Goal: Transaction & Acquisition: Obtain resource

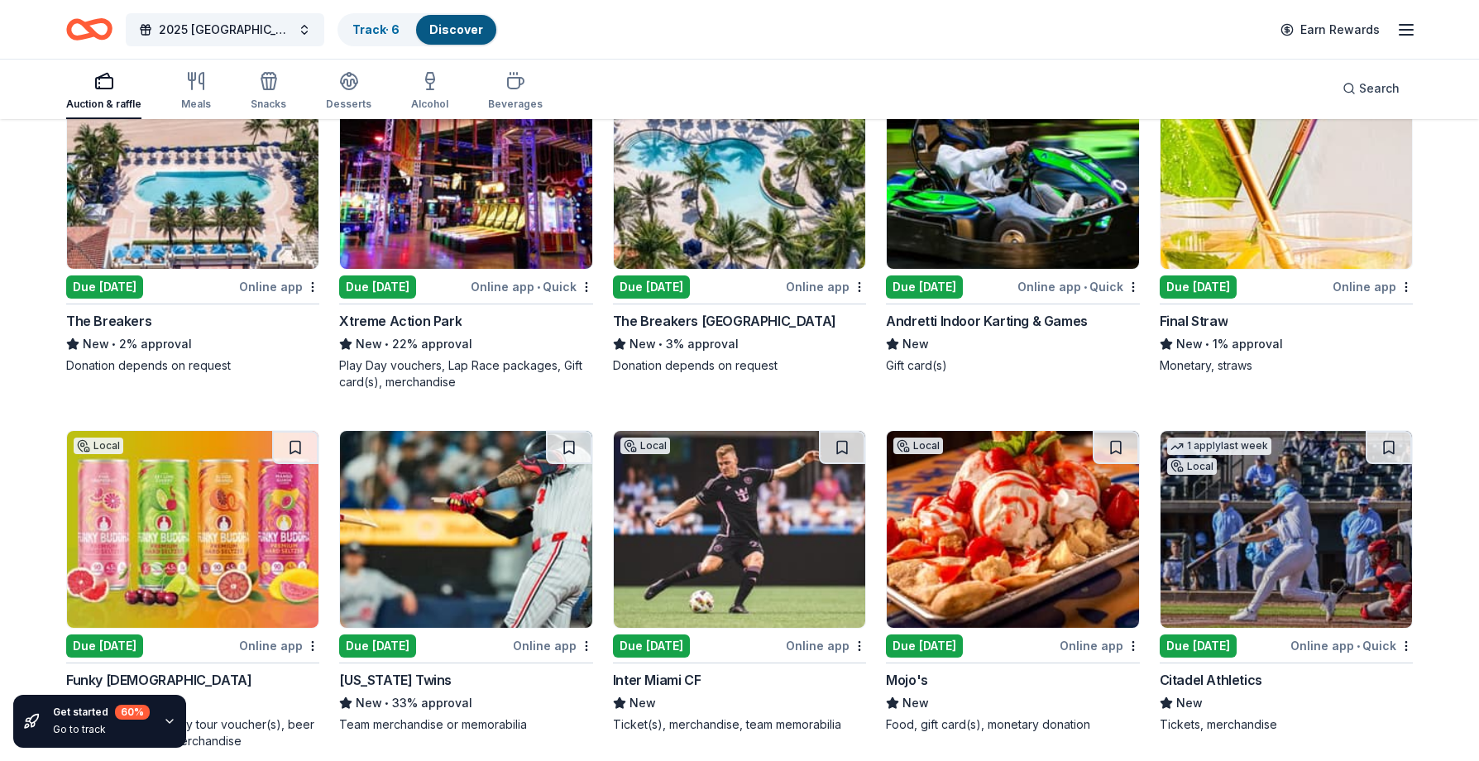
scroll to position [1055, 0]
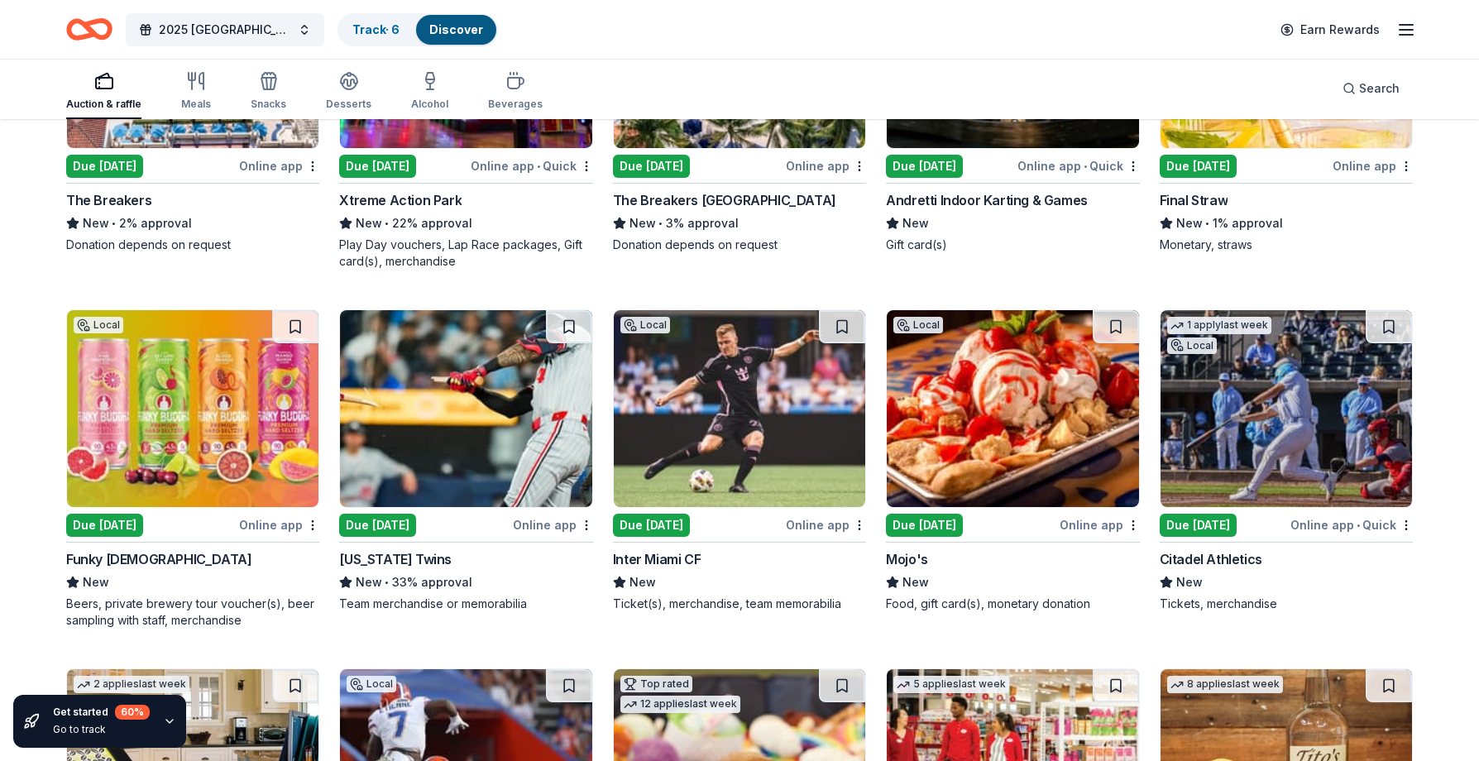
click at [498, 466] on img at bounding box center [465, 408] width 251 height 197
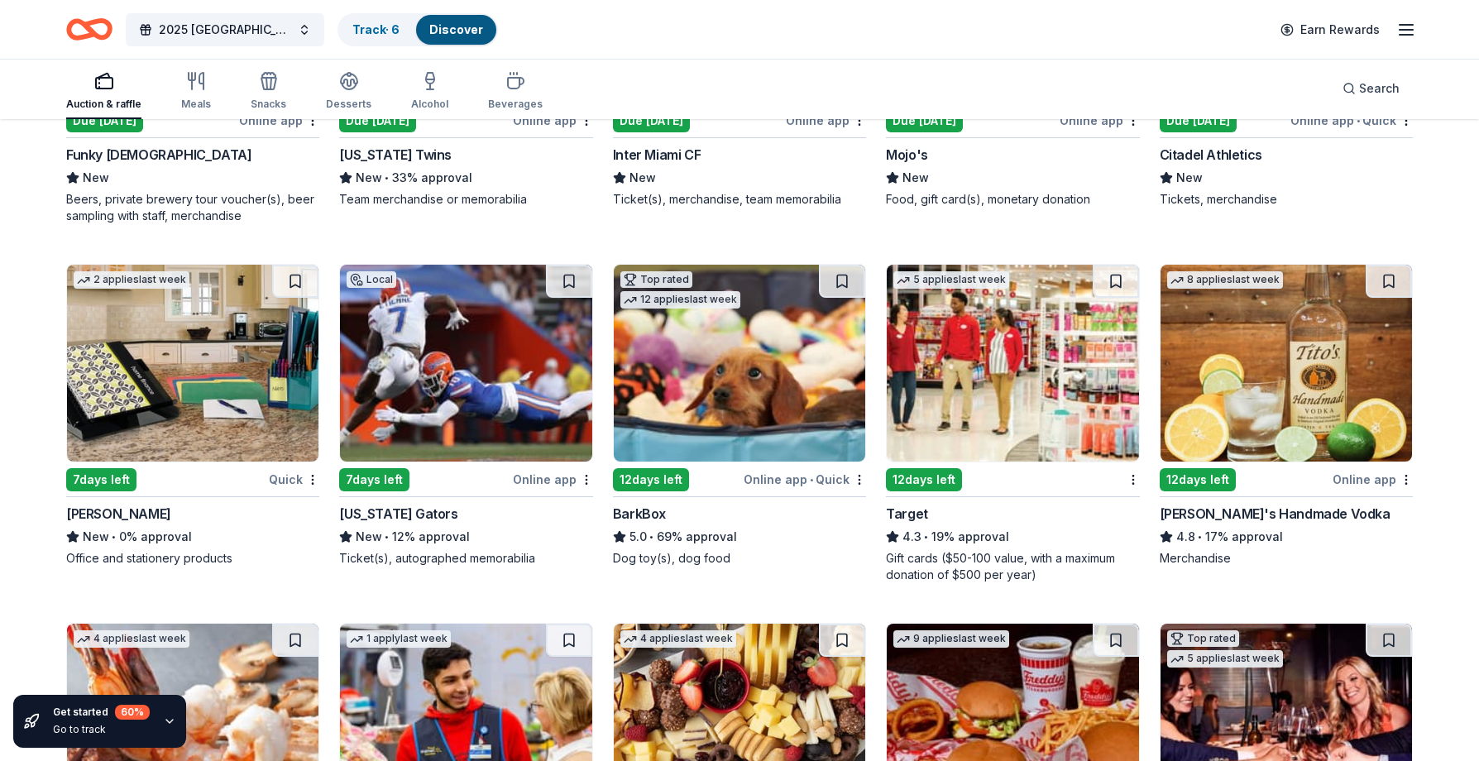
scroll to position [1469, 0]
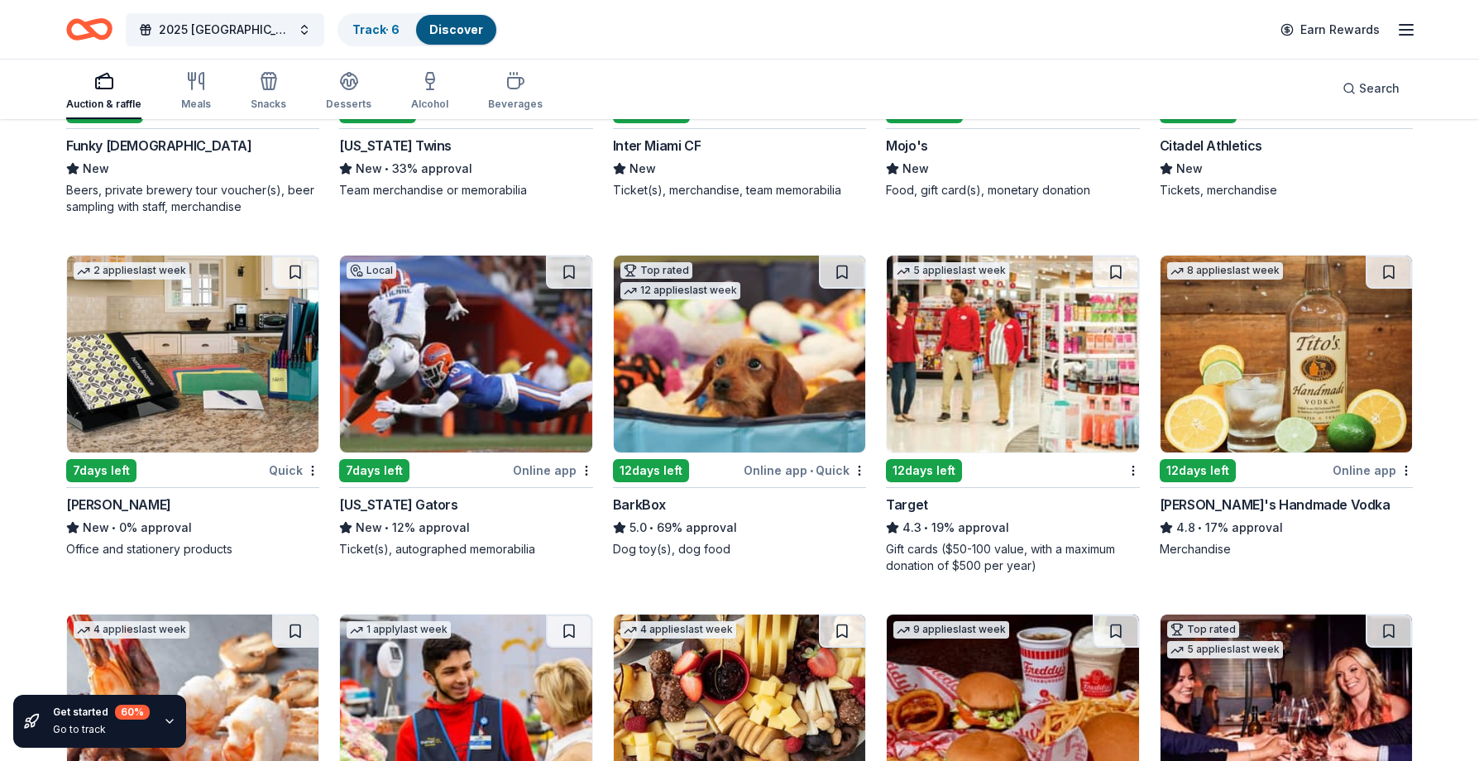
click at [766, 383] on img at bounding box center [739, 354] width 251 height 197
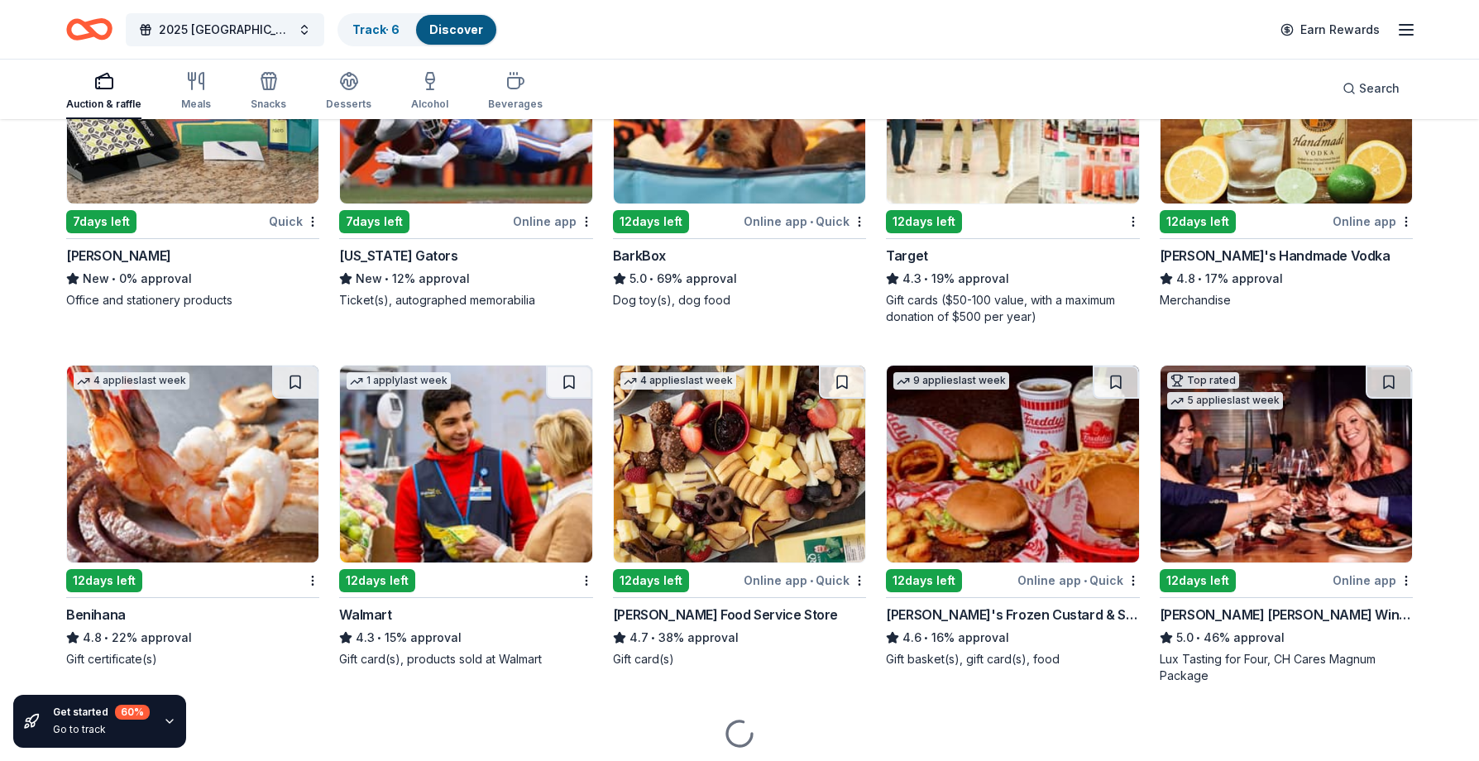
scroll to position [1773, 0]
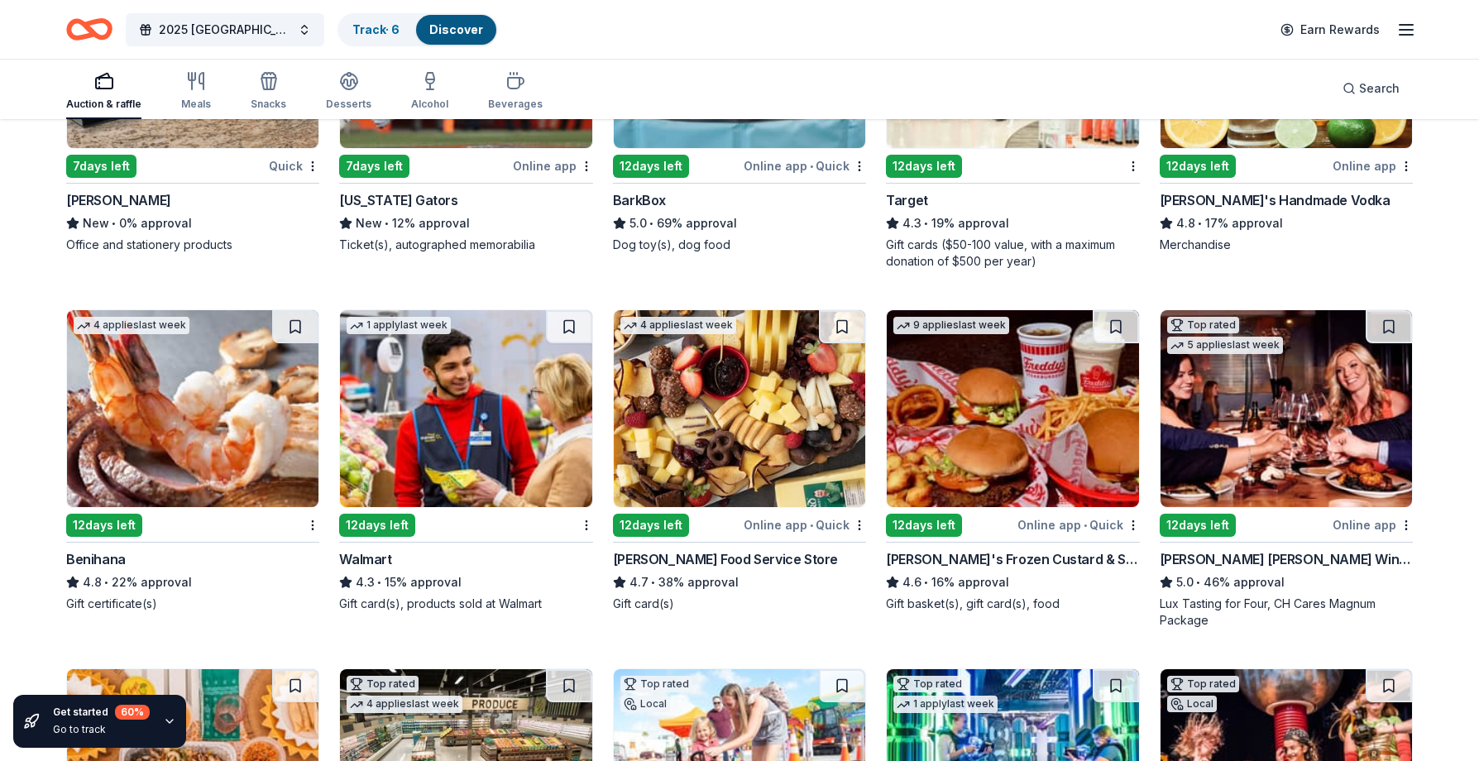
click at [720, 402] on img at bounding box center [739, 408] width 251 height 197
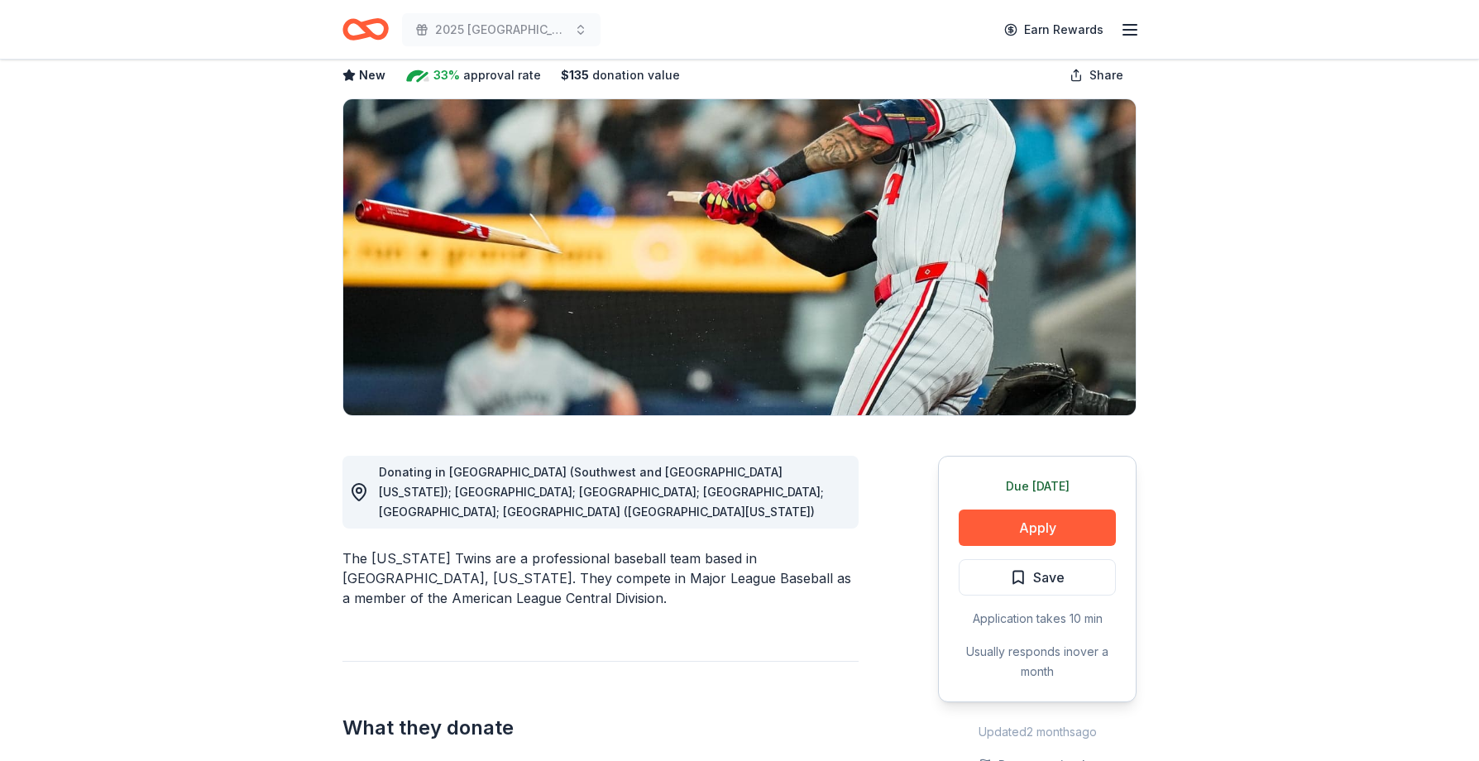
scroll to position [83, 0]
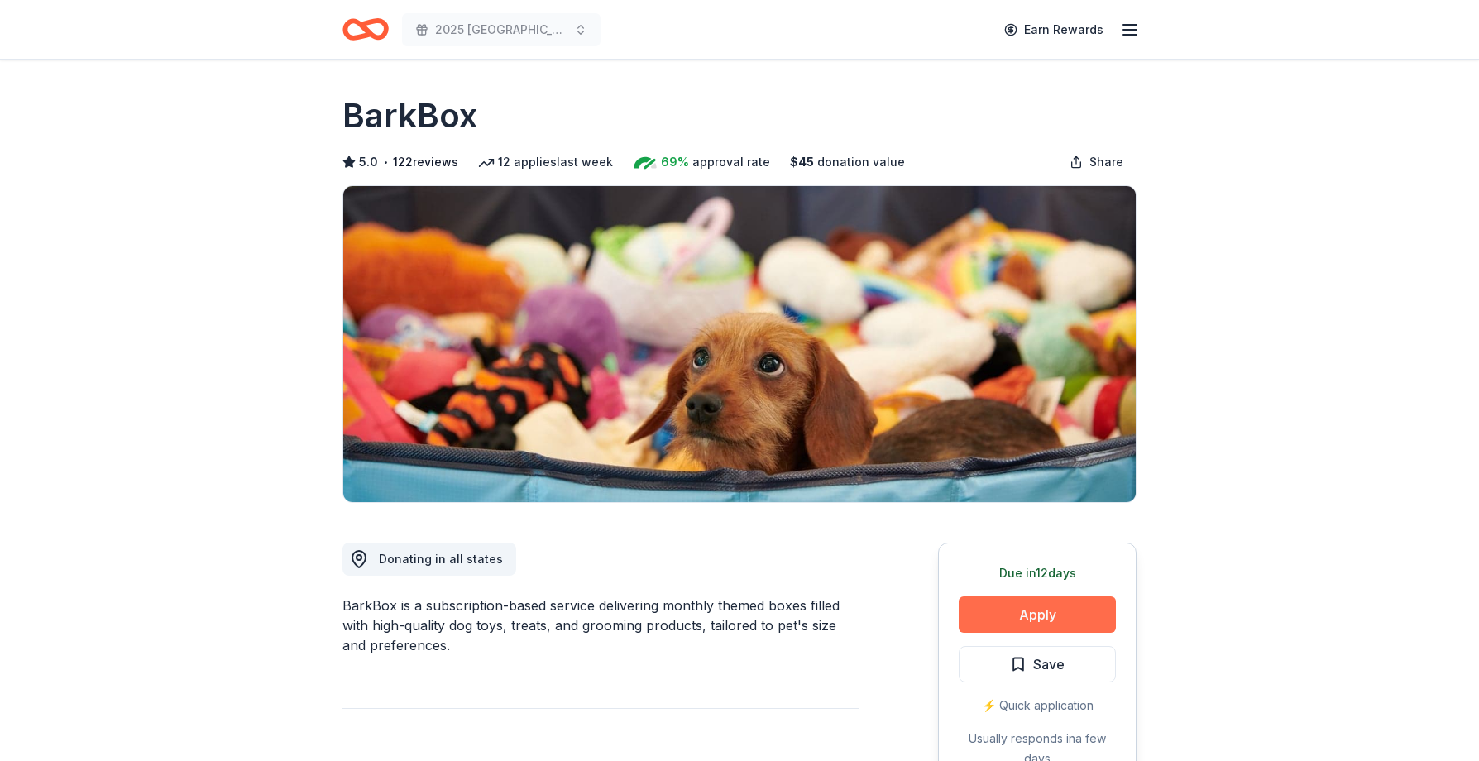
click at [1041, 609] on button "Apply" at bounding box center [1036, 614] width 157 height 36
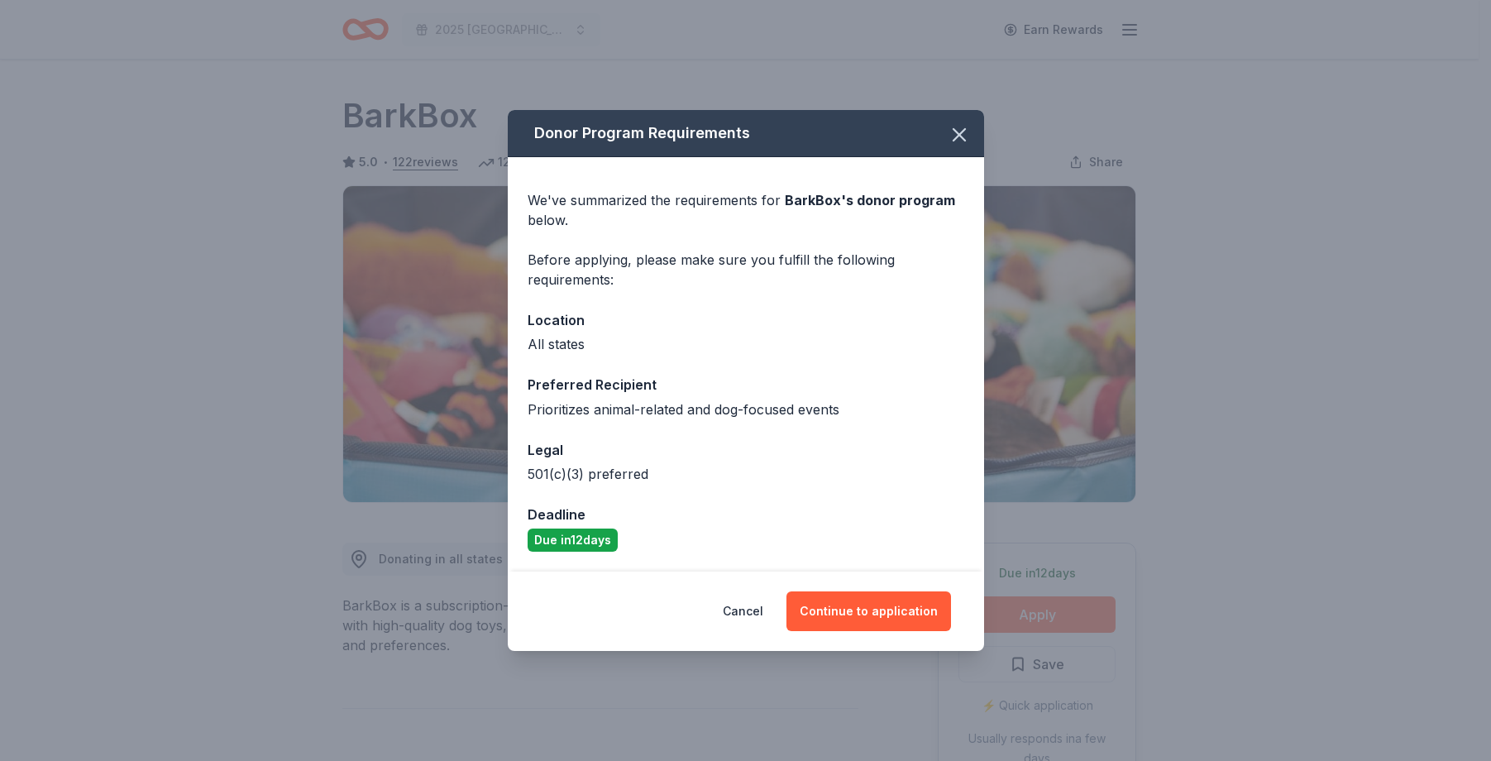
click at [1041, 609] on div "Donor Program Requirements We've summarized the requirements for BarkBox 's don…" at bounding box center [745, 380] width 1491 height 761
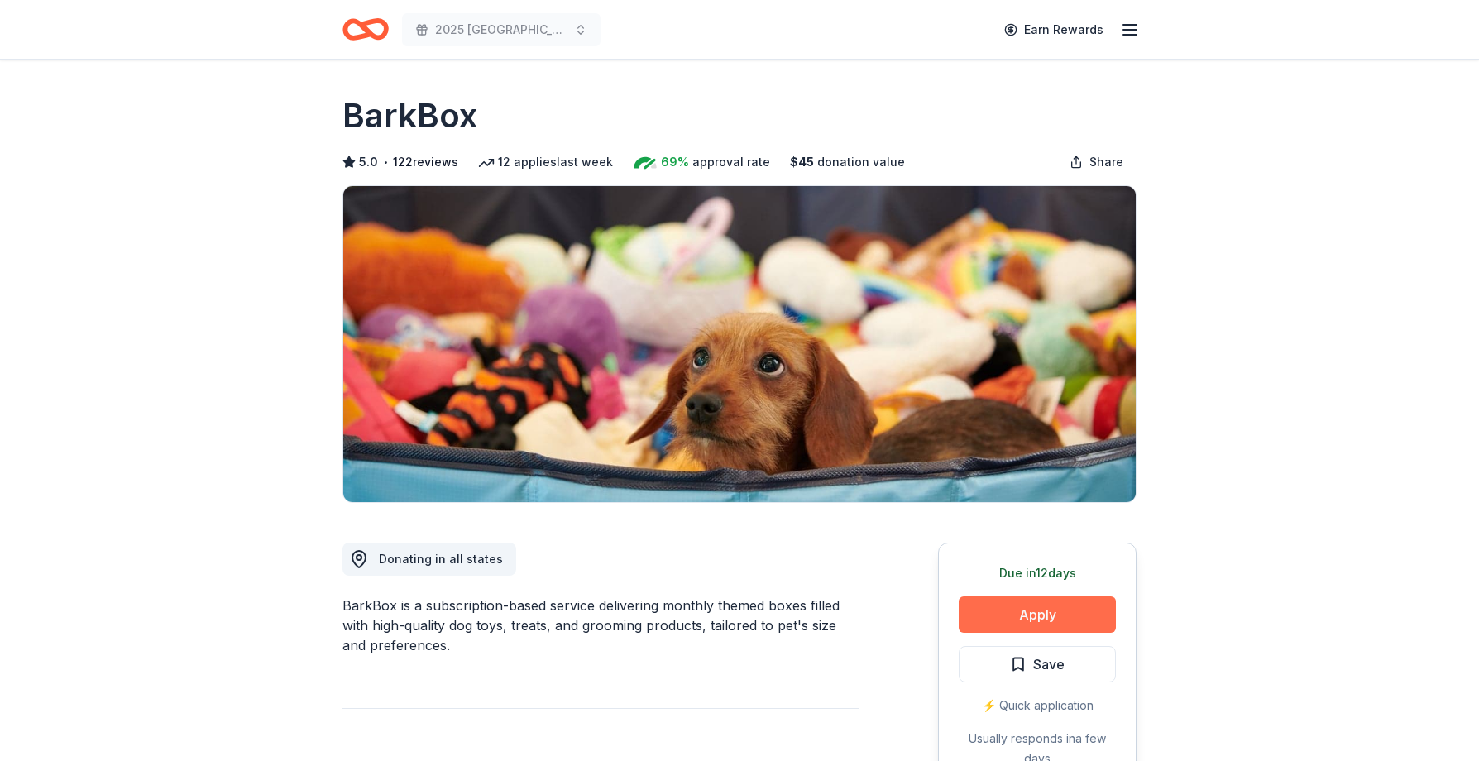
click at [1041, 609] on button "Apply" at bounding box center [1036, 614] width 157 height 36
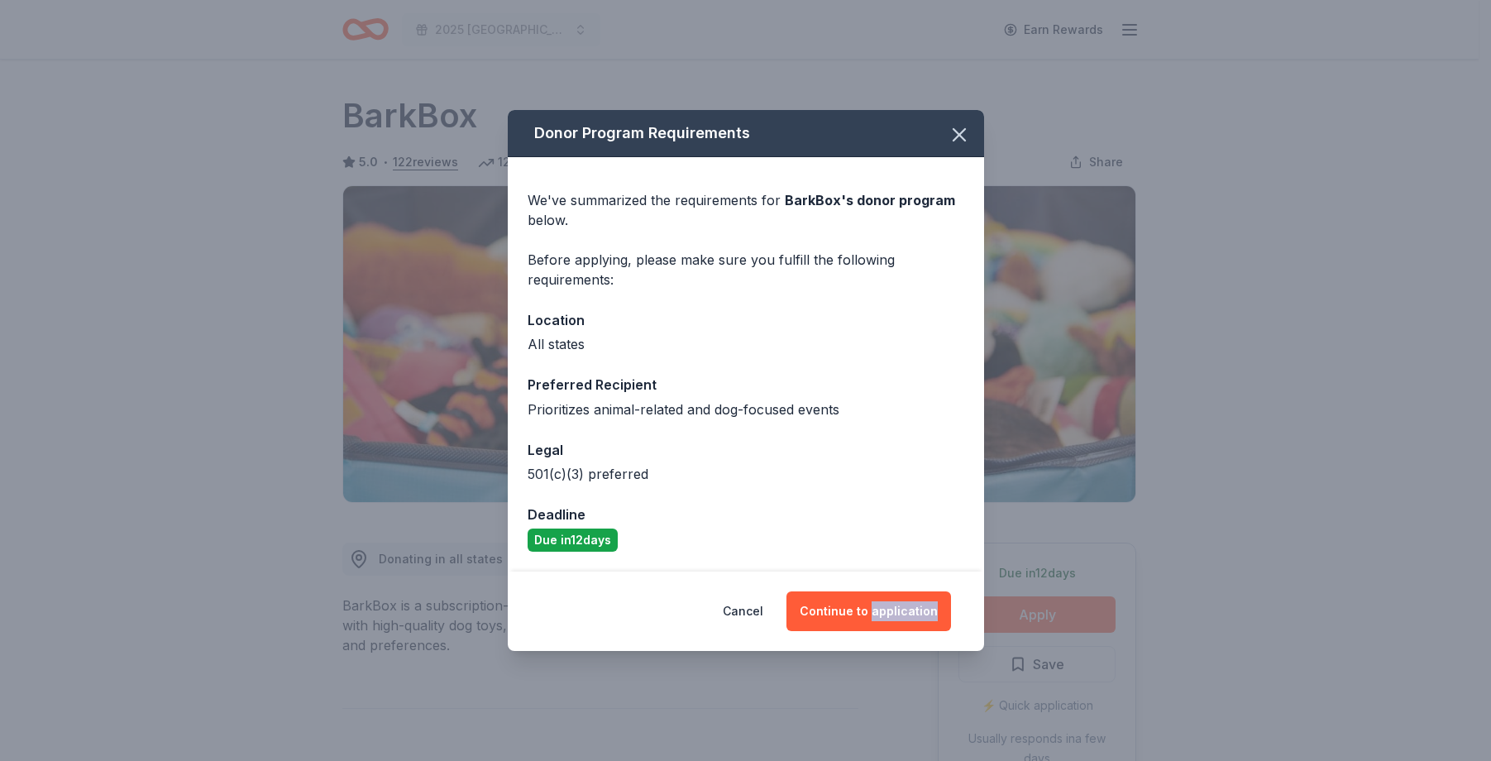
click at [1041, 609] on div "Donor Program Requirements We've summarized the requirements for BarkBox 's don…" at bounding box center [745, 380] width 1491 height 761
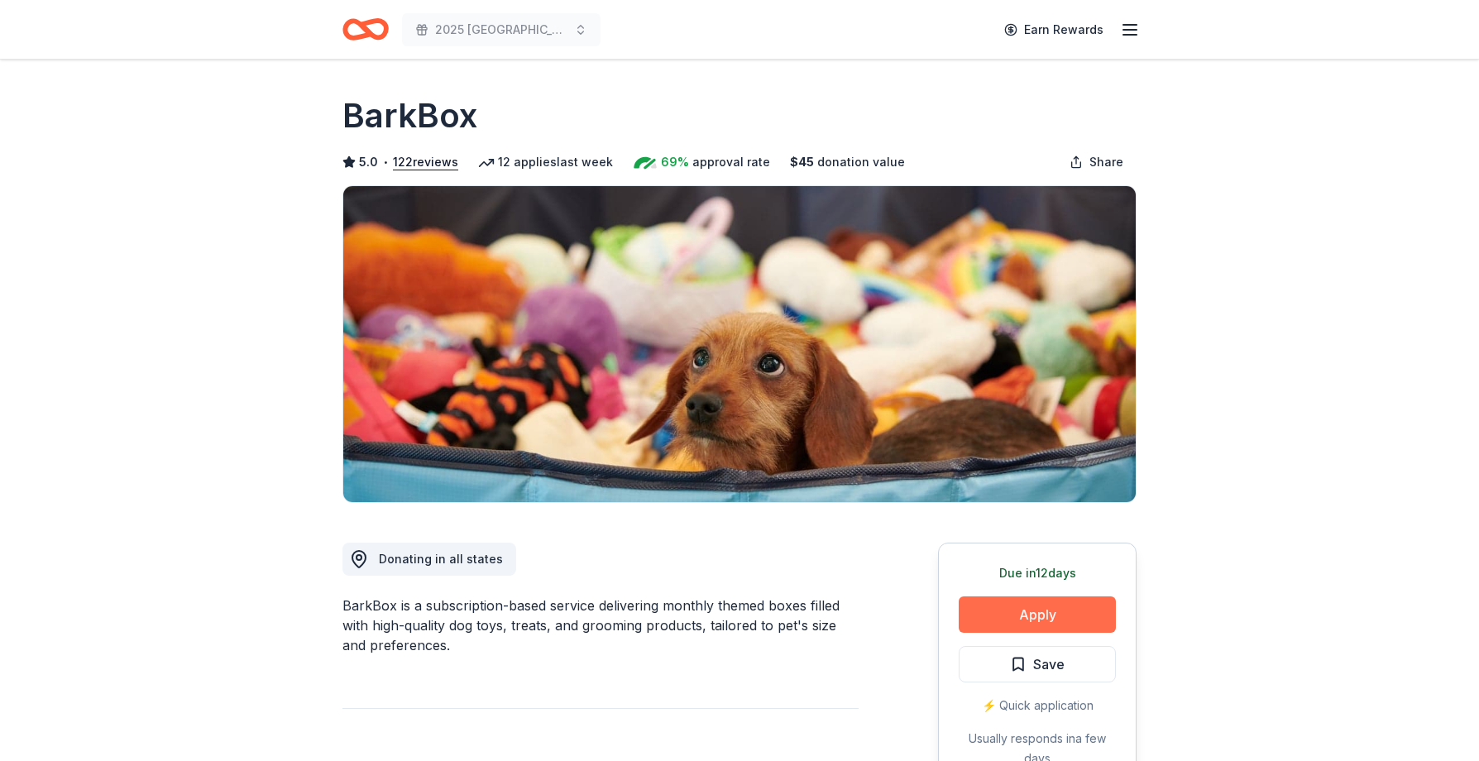
drag, startPoint x: 1041, startPoint y: 609, endPoint x: 1002, endPoint y: 617, distance: 39.6
click at [1002, 617] on button "Apply" at bounding box center [1036, 614] width 157 height 36
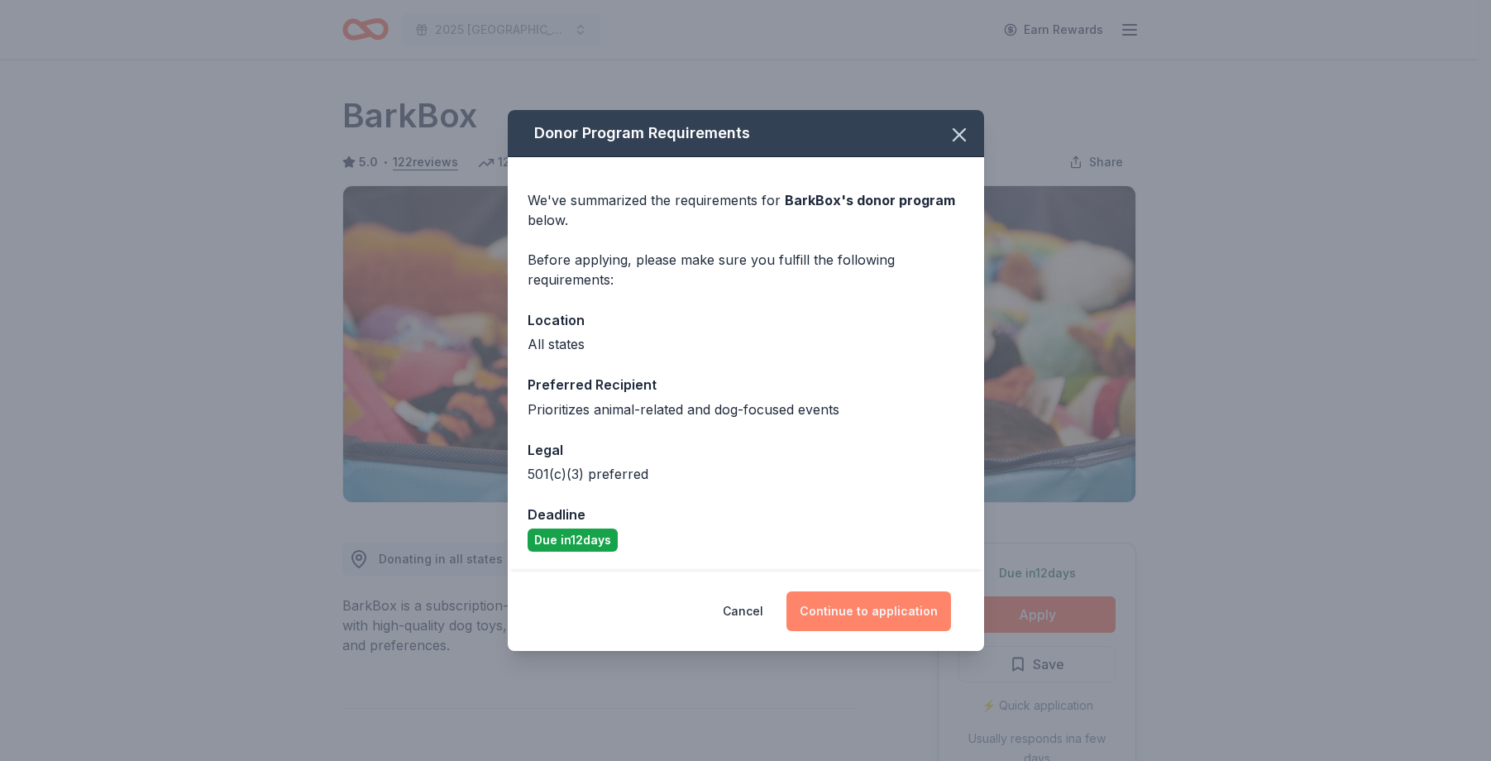
click at [861, 605] on button "Continue to application" at bounding box center [868, 611] width 165 height 40
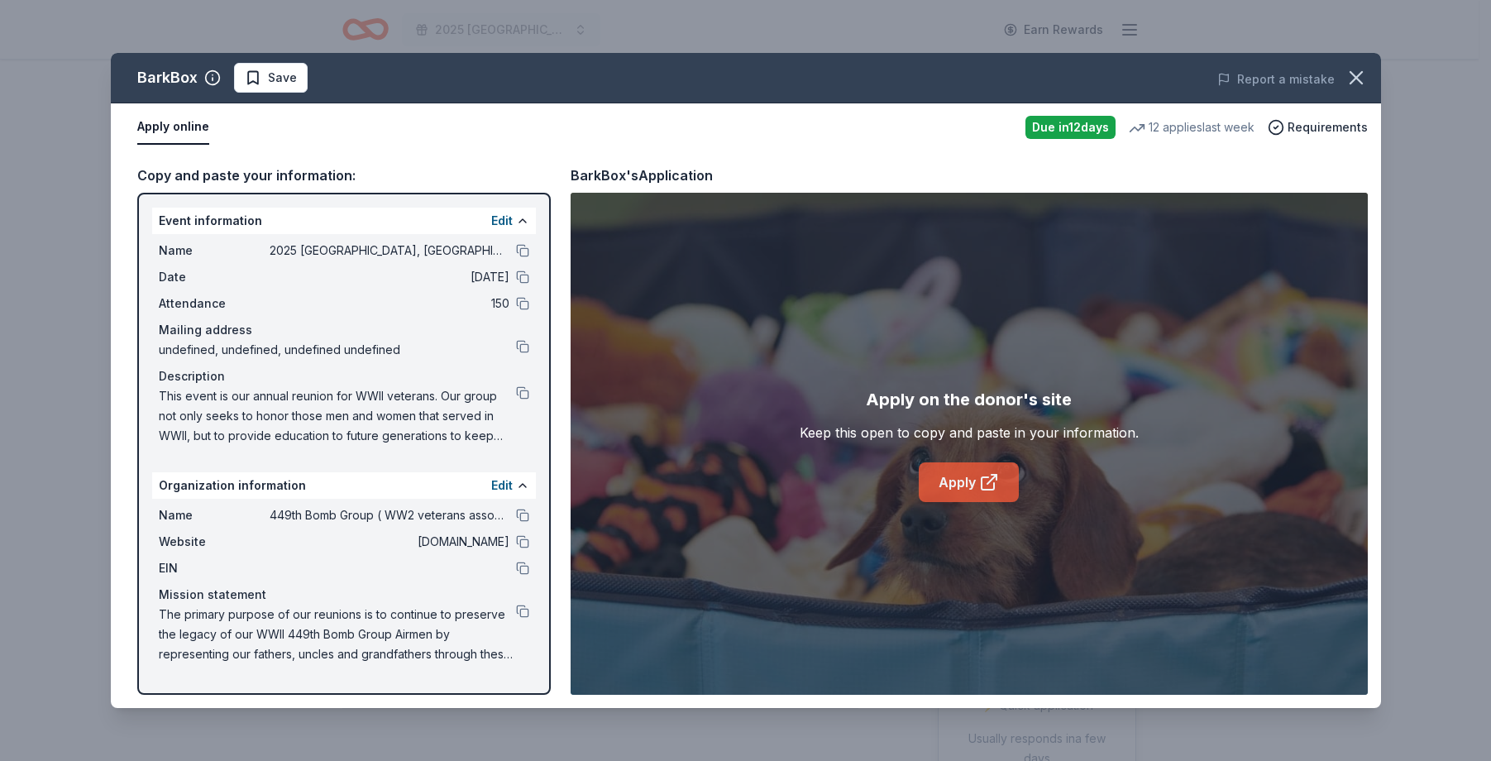
click at [955, 475] on link "Apply" at bounding box center [969, 482] width 100 height 40
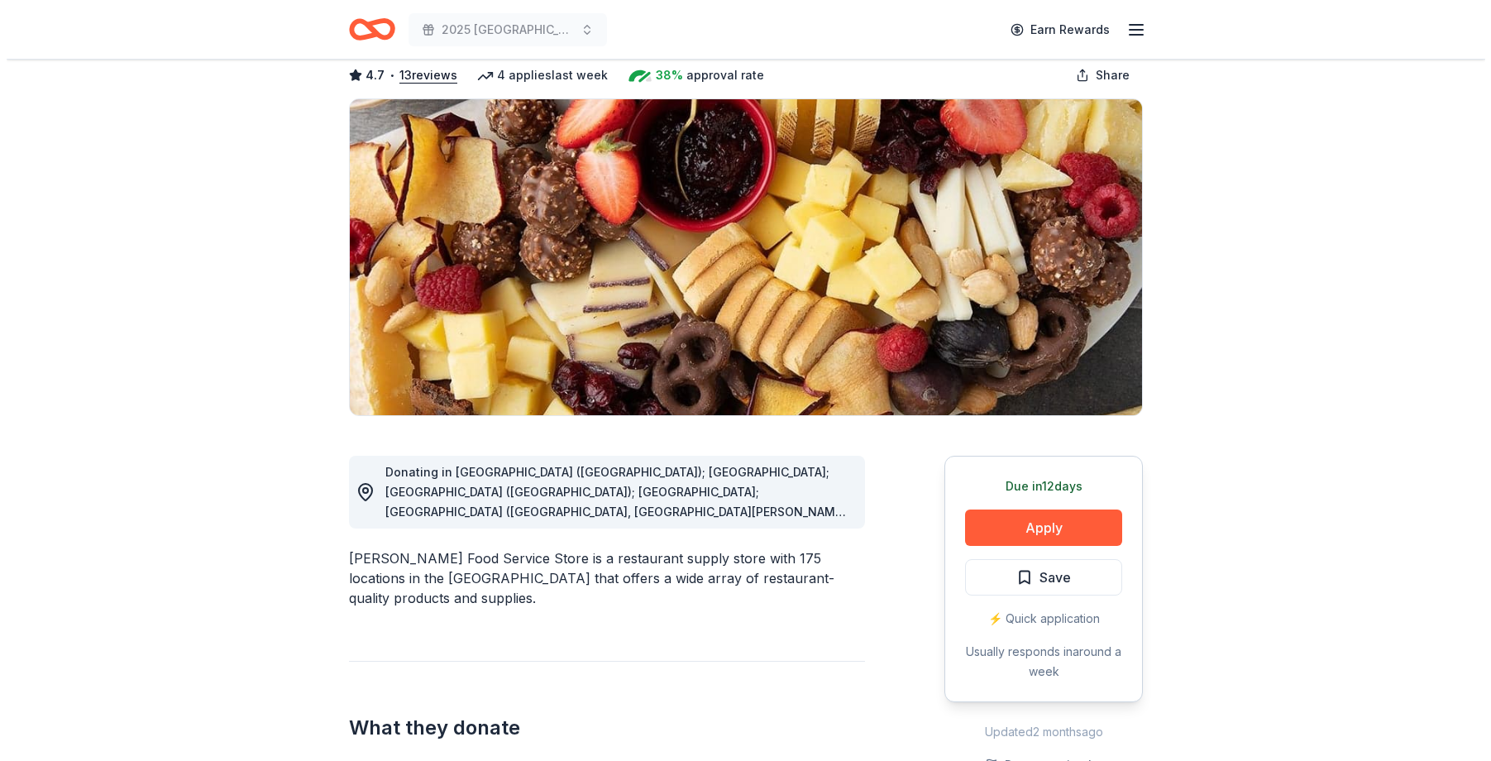
scroll to position [83, 0]
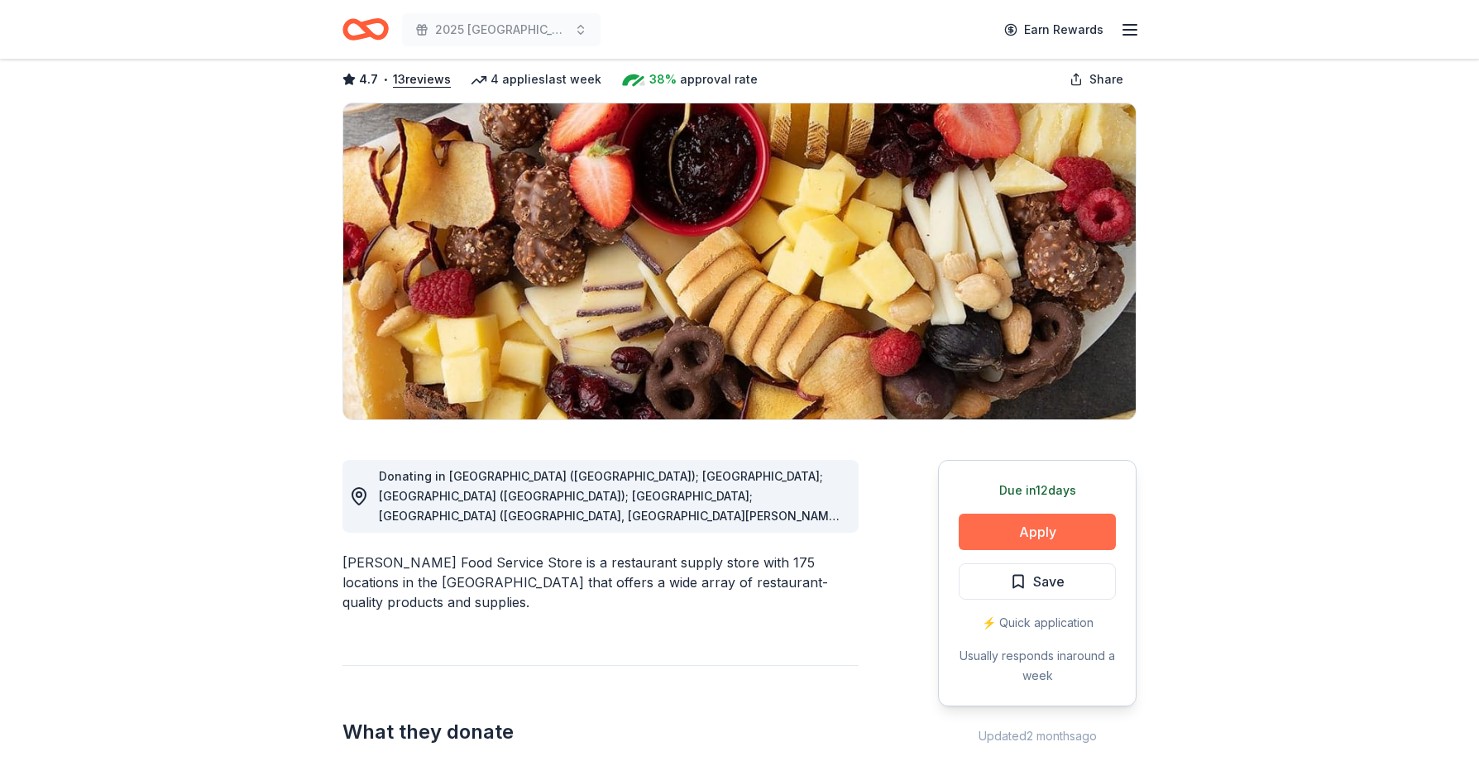
click at [1039, 522] on button "Apply" at bounding box center [1036, 532] width 157 height 36
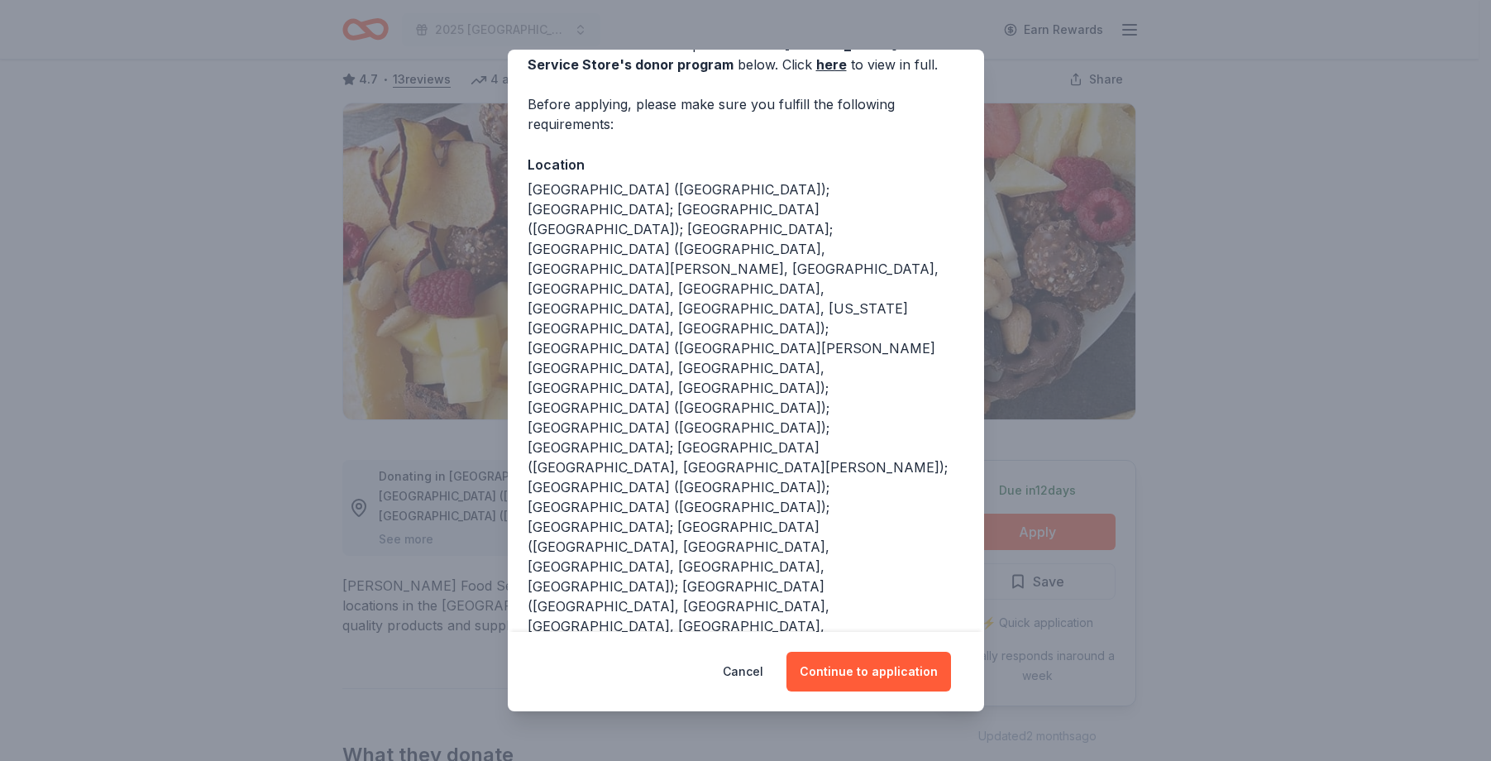
scroll to position [102, 0]
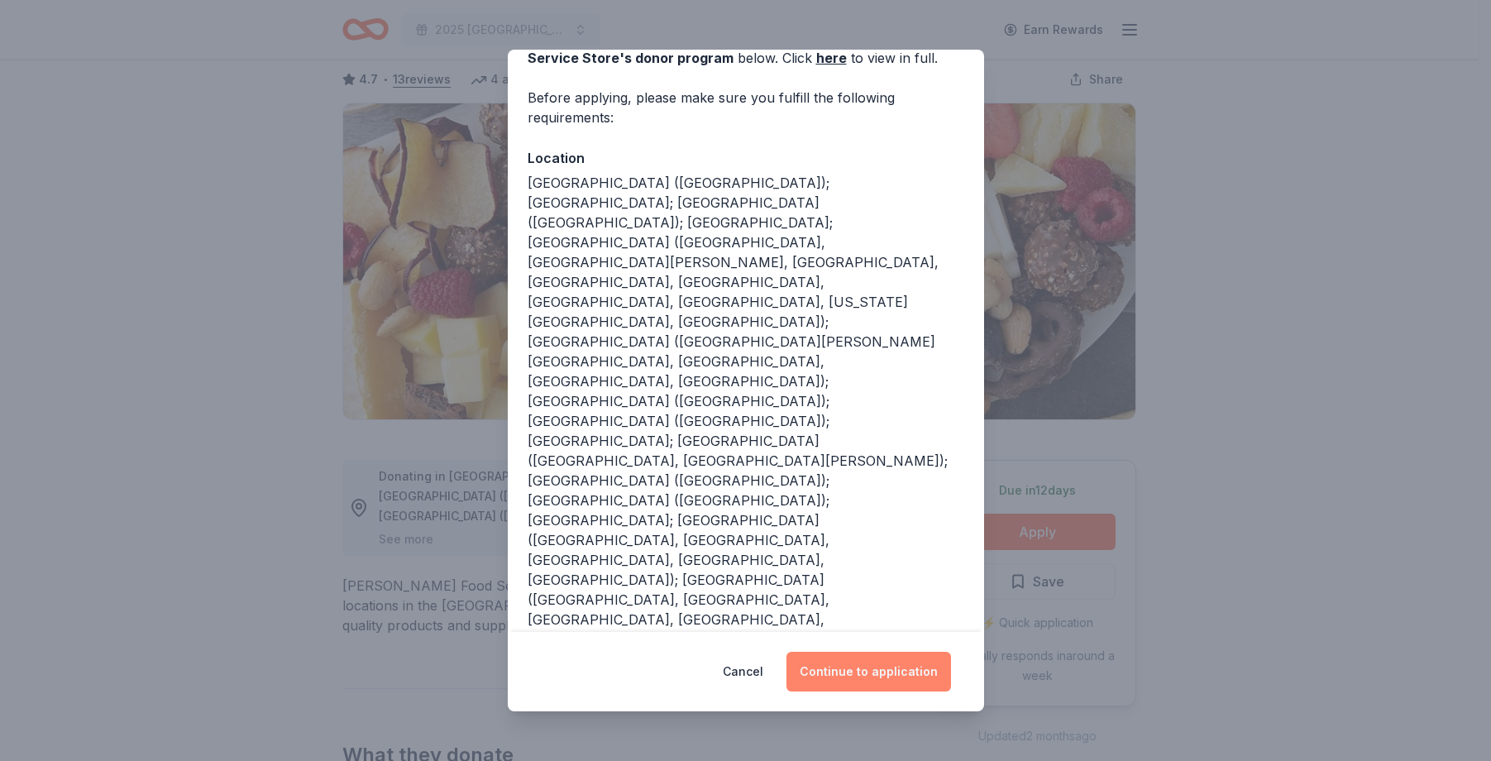
click at [884, 676] on button "Continue to application" at bounding box center [868, 672] width 165 height 40
